Goal: Navigation & Orientation: Go to known website

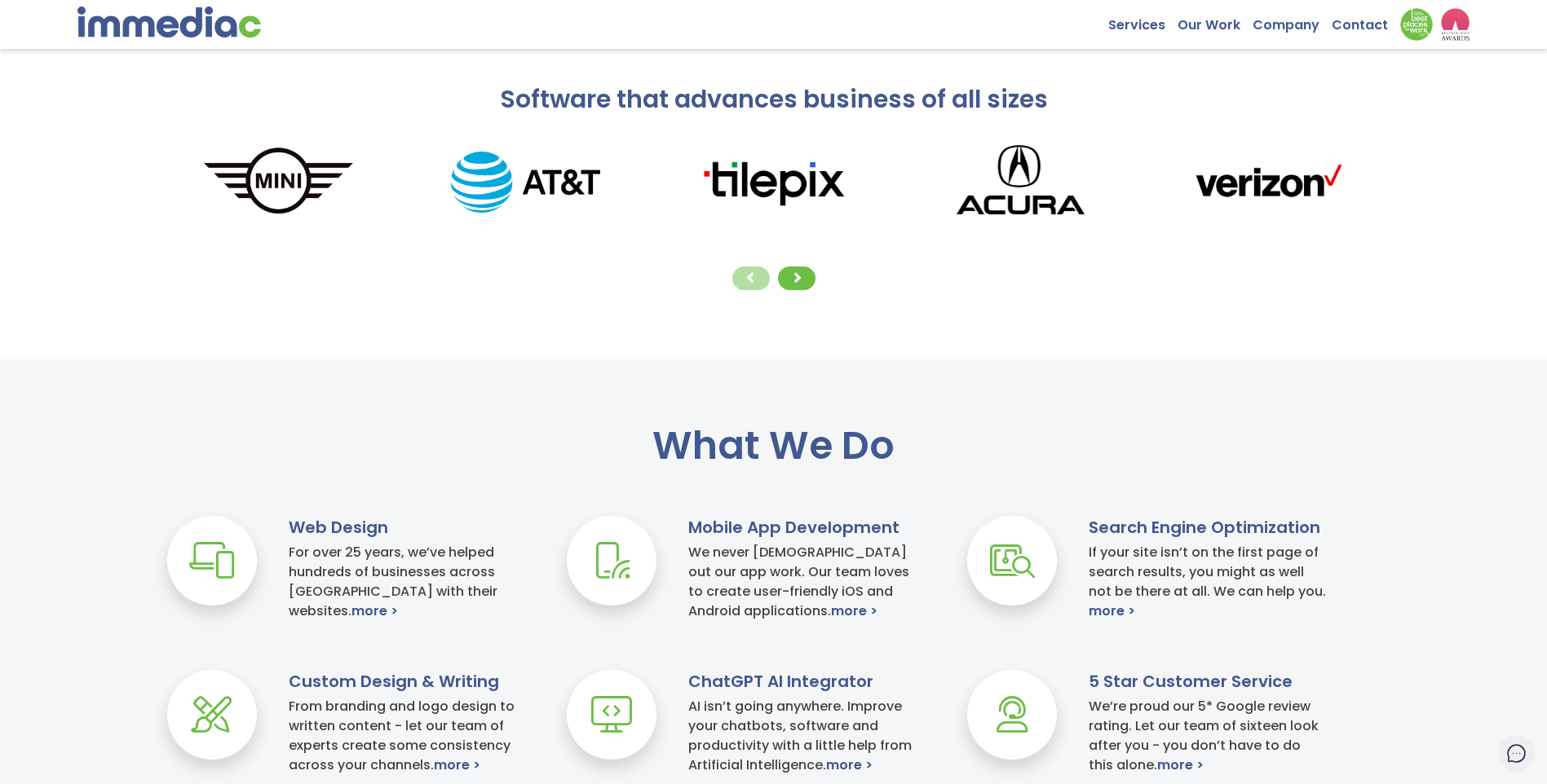
scroll to position [489, 0]
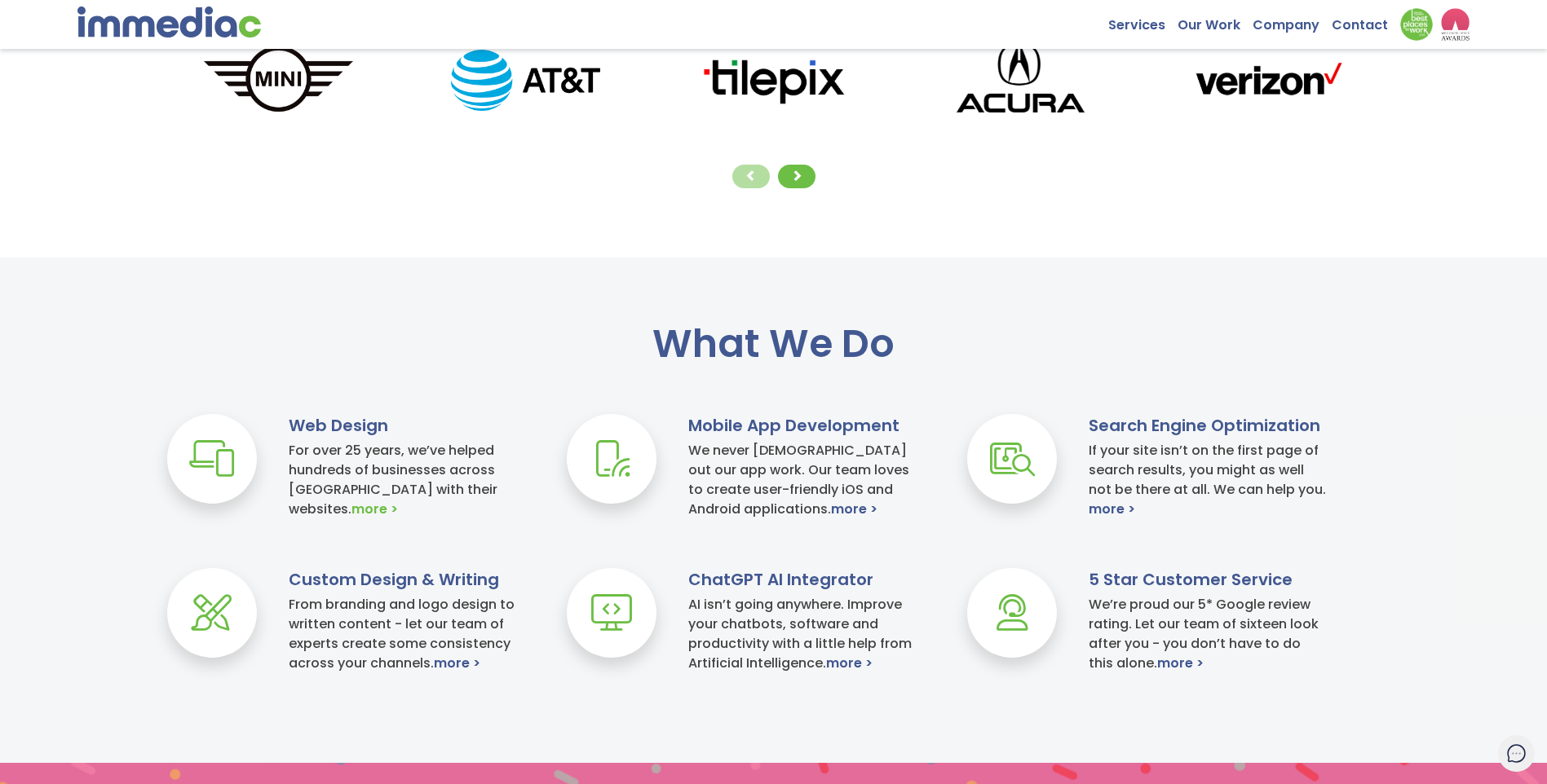
click at [398, 500] on link "more >" at bounding box center [375, 509] width 47 height 20
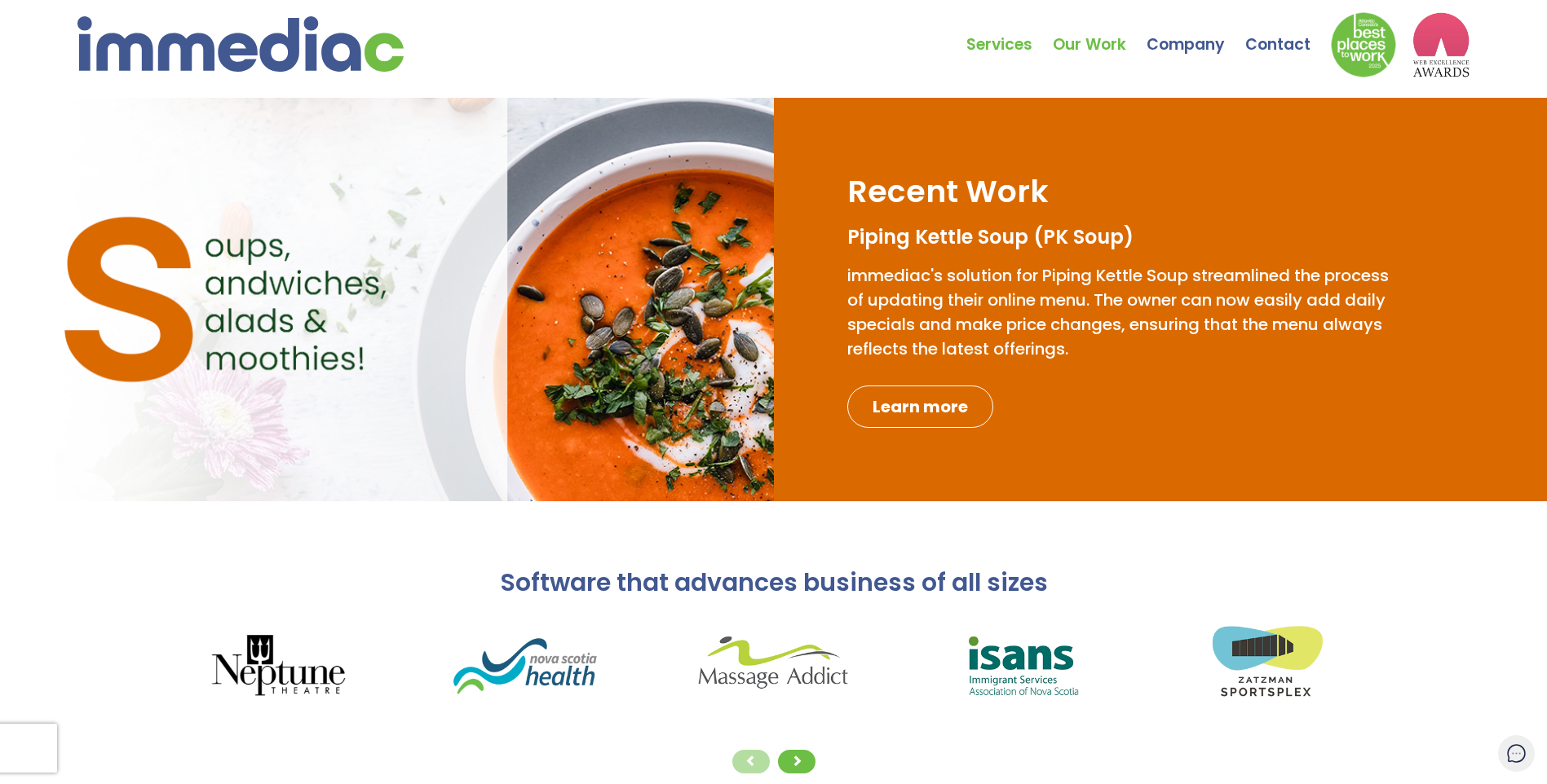
click at [1085, 49] on link "Our Work" at bounding box center [1099, 32] width 93 height 57
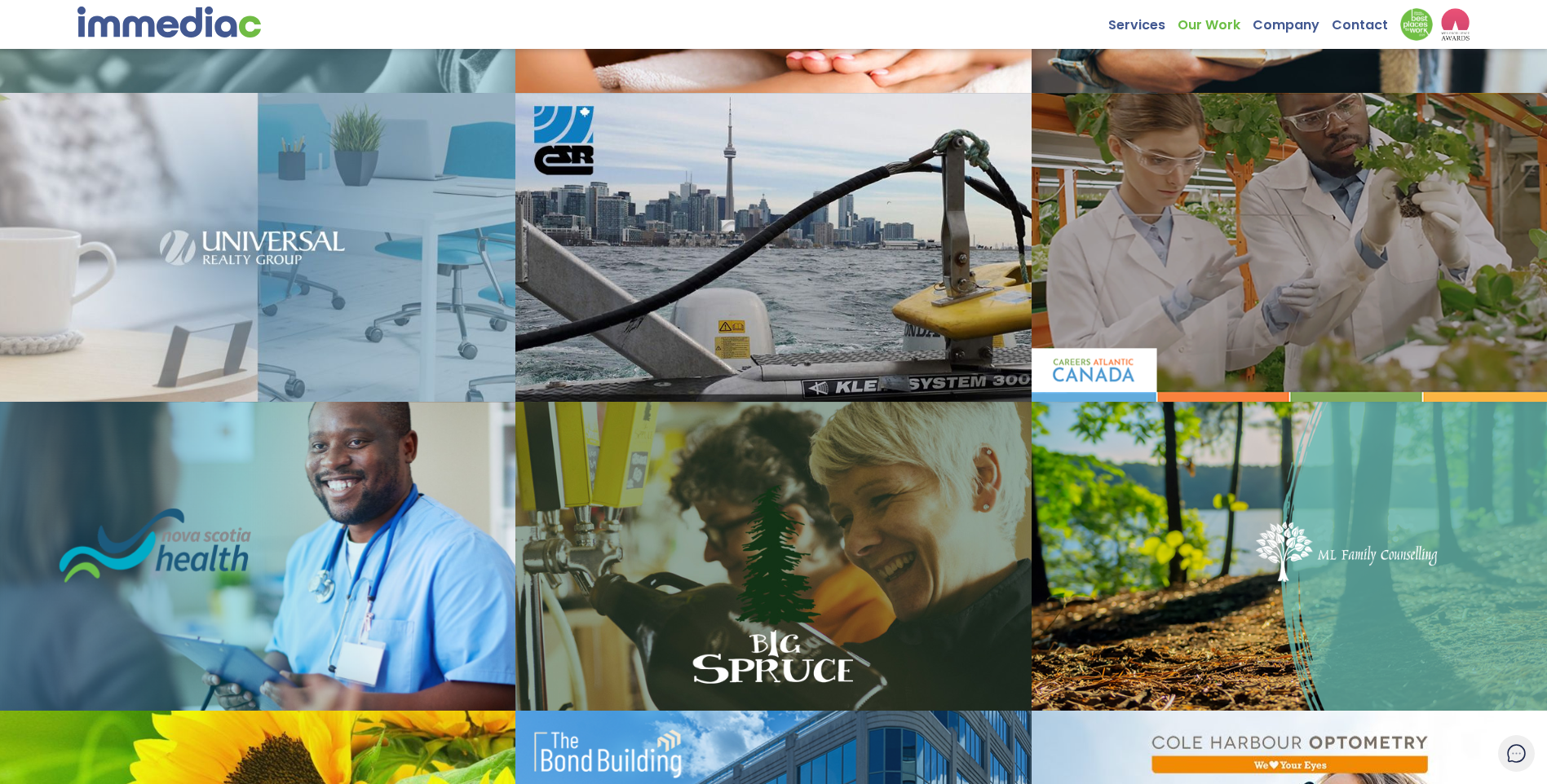
scroll to position [652, 0]
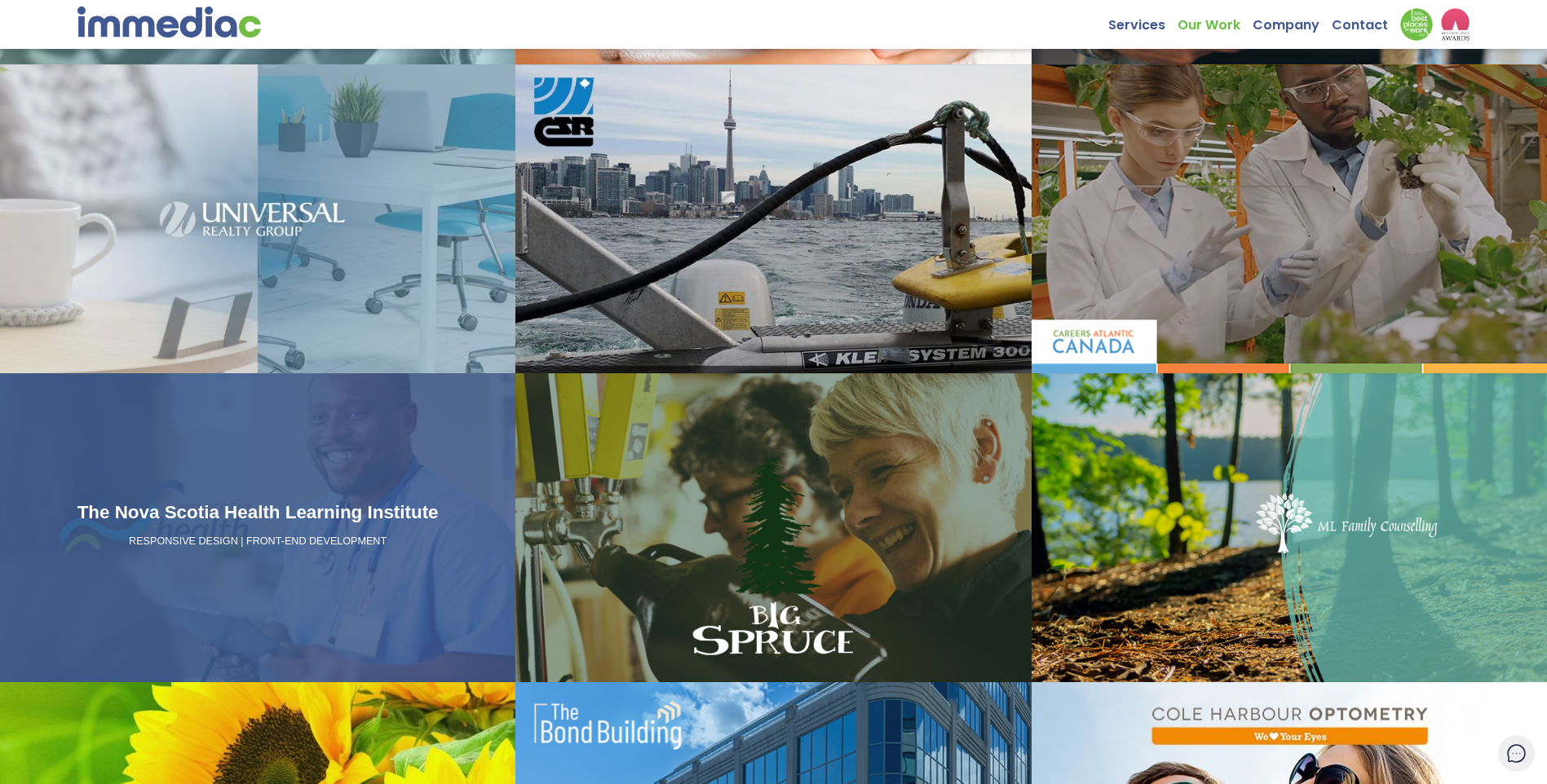
click at [279, 544] on p "RESPONSIVE DESIGN | FRONT-END DEVELOPMENT" at bounding box center [257, 542] width 502 height 15
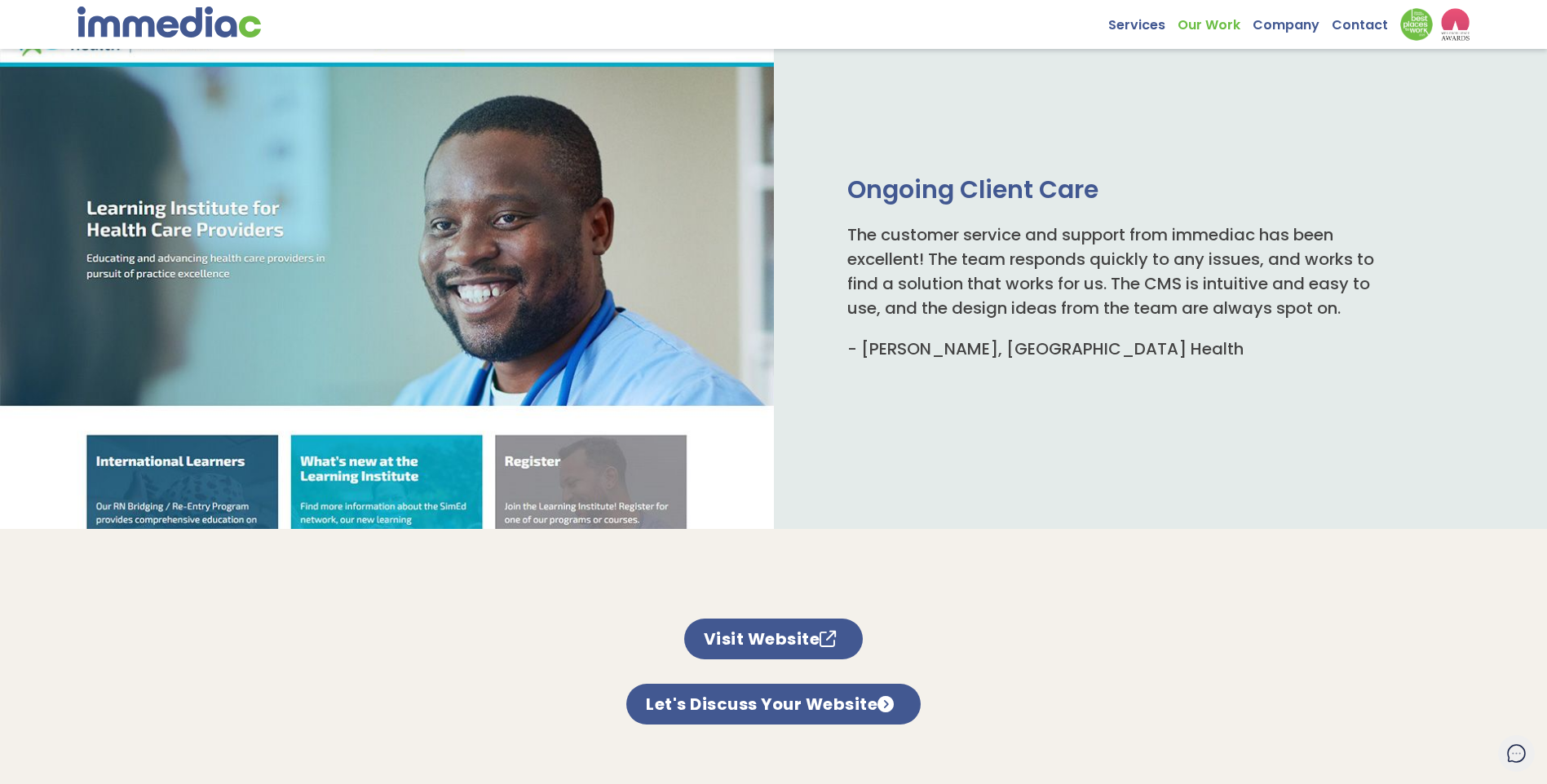
scroll to position [978, 0]
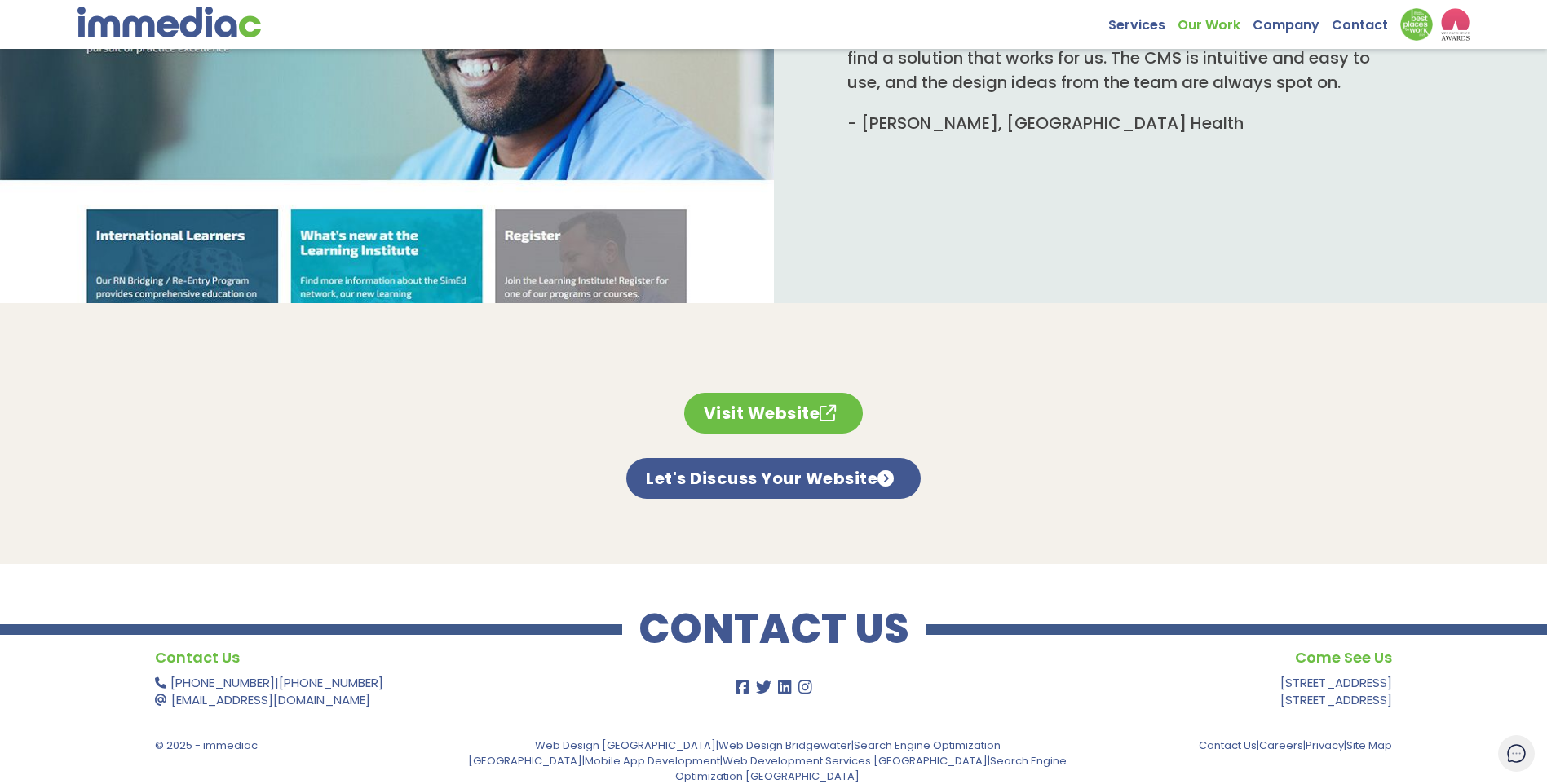
click at [752, 409] on link "Visit Website" at bounding box center [774, 413] width 179 height 41
